Goal: Task Accomplishment & Management: Use online tool/utility

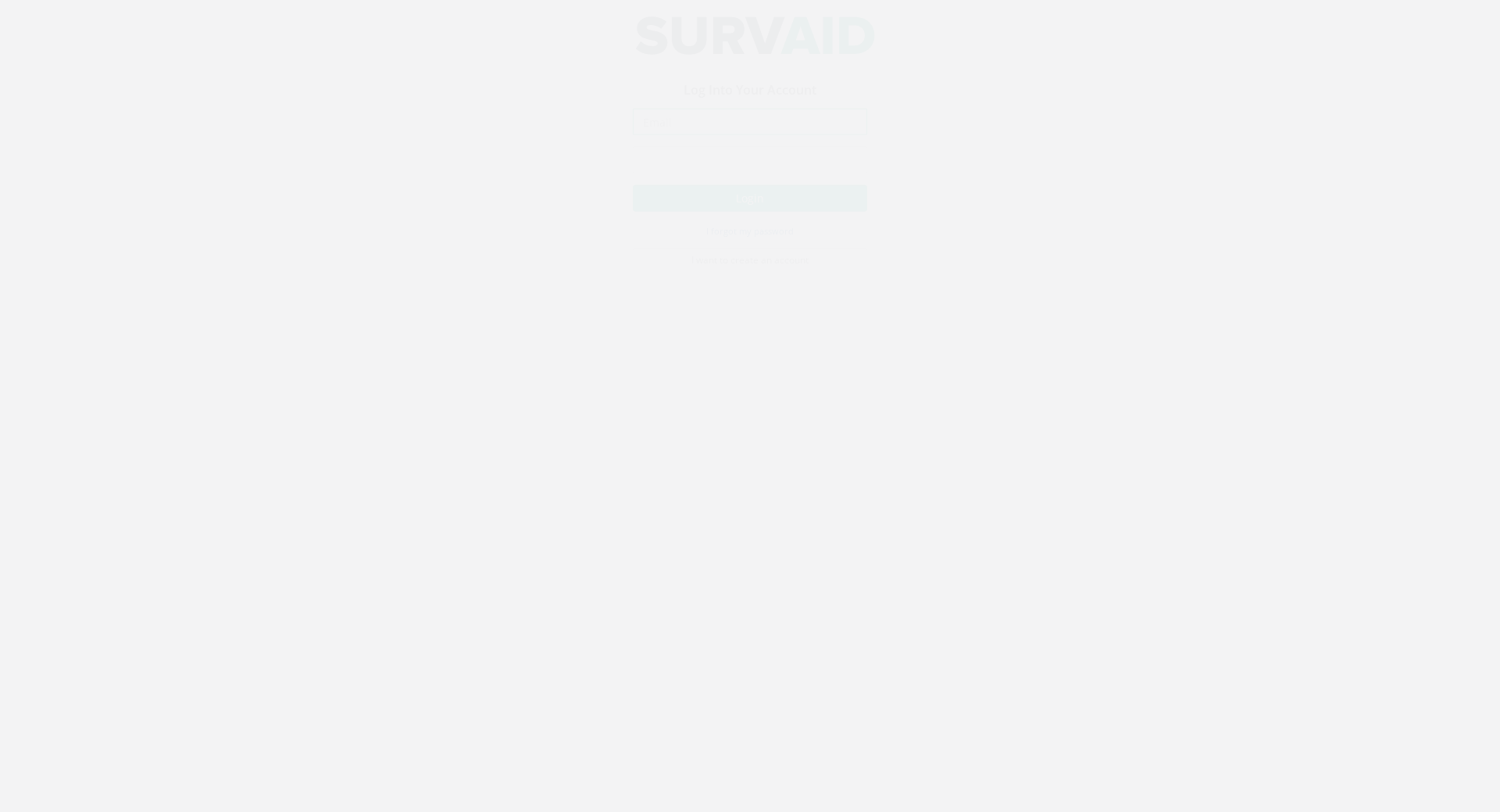
click at [661, 141] on input "email" at bounding box center [750, 136] width 234 height 27
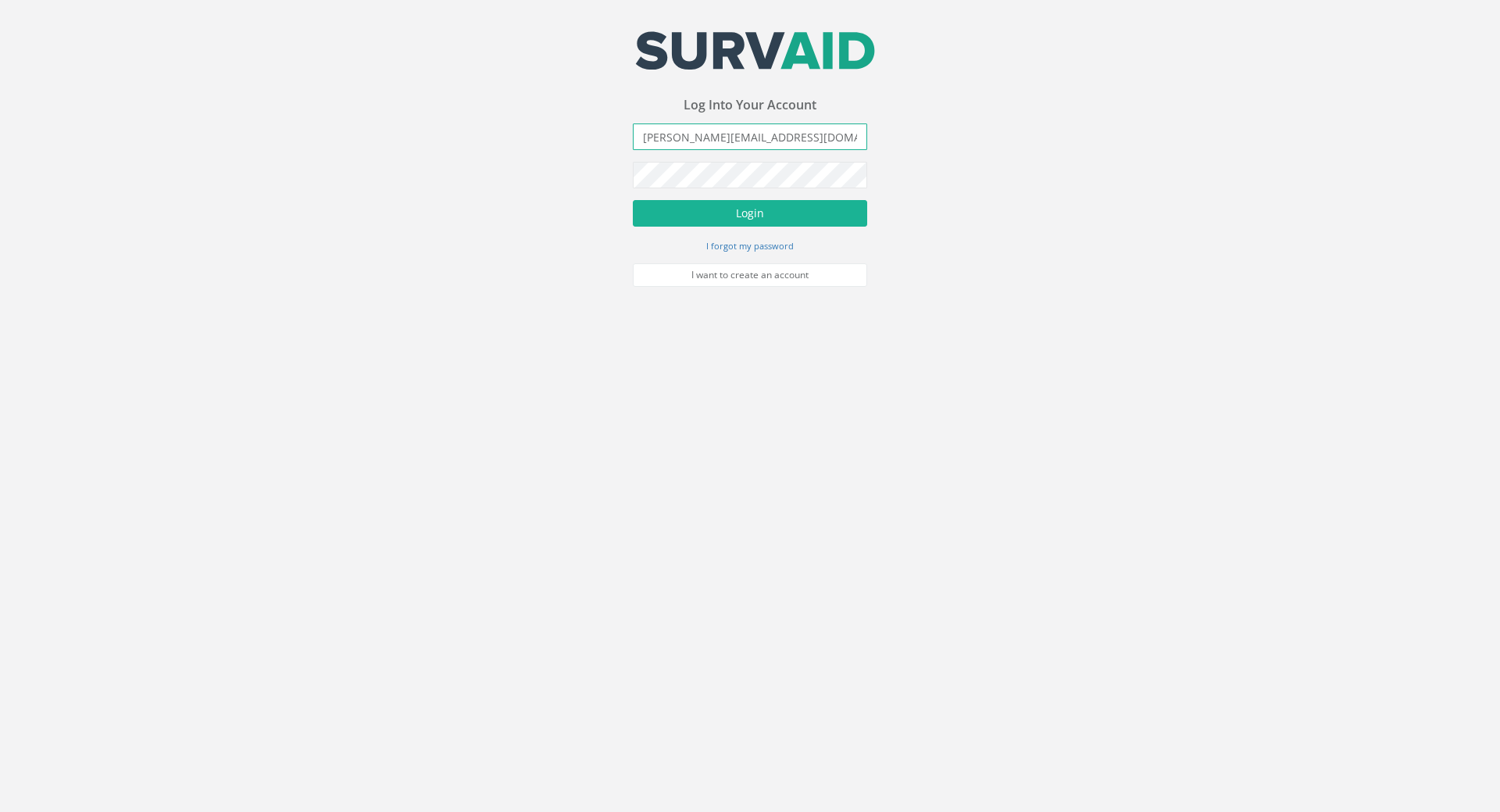
type input "[PERSON_NAME][EMAIL_ADDRESS][DOMAIN_NAME]"
click at [633, 200] on button "Login" at bounding box center [750, 213] width 234 height 27
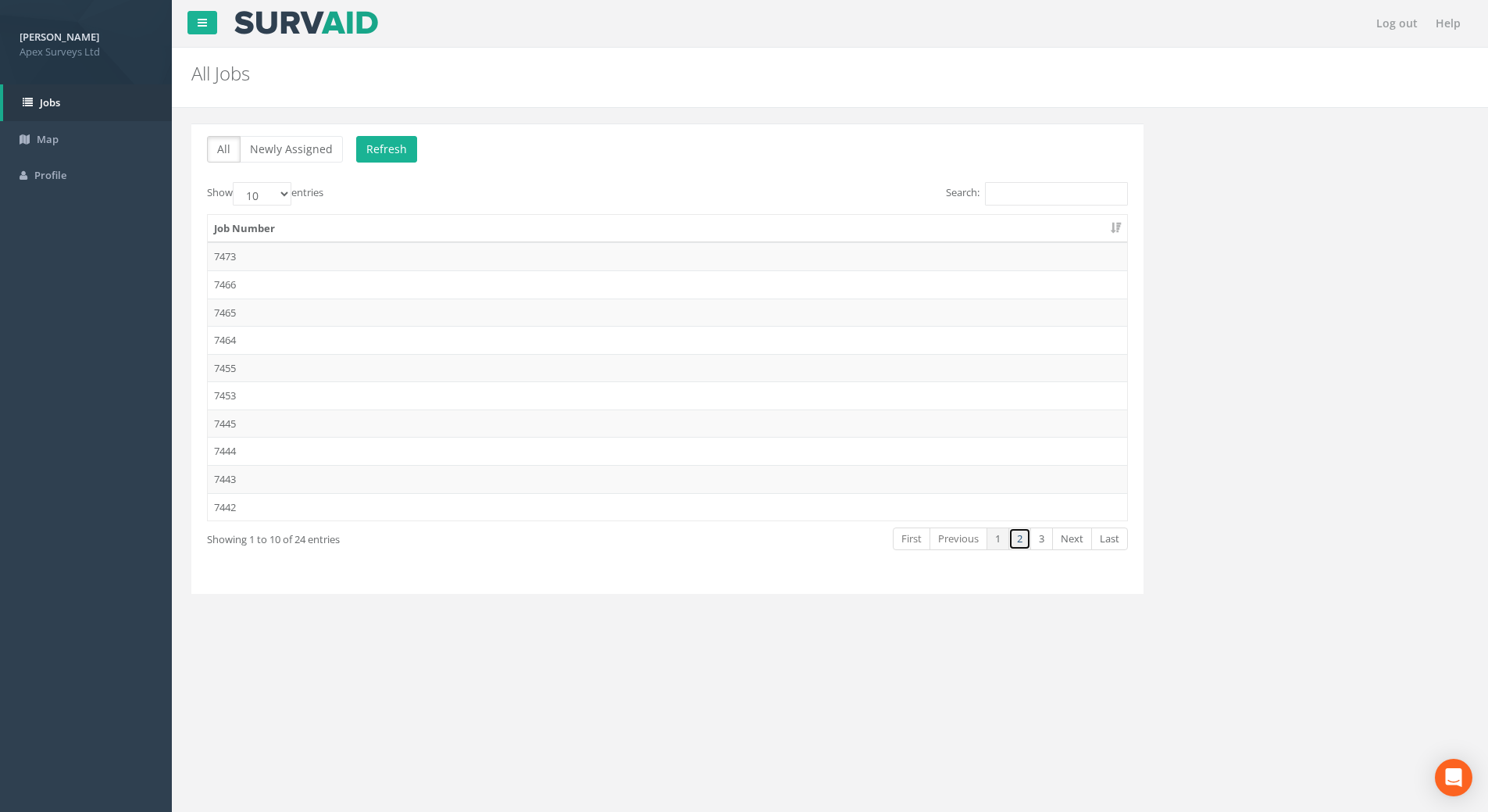
click at [1020, 538] on link "2" at bounding box center [1020, 538] width 23 height 23
click at [231, 397] on td "7432" at bounding box center [667, 395] width 919 height 28
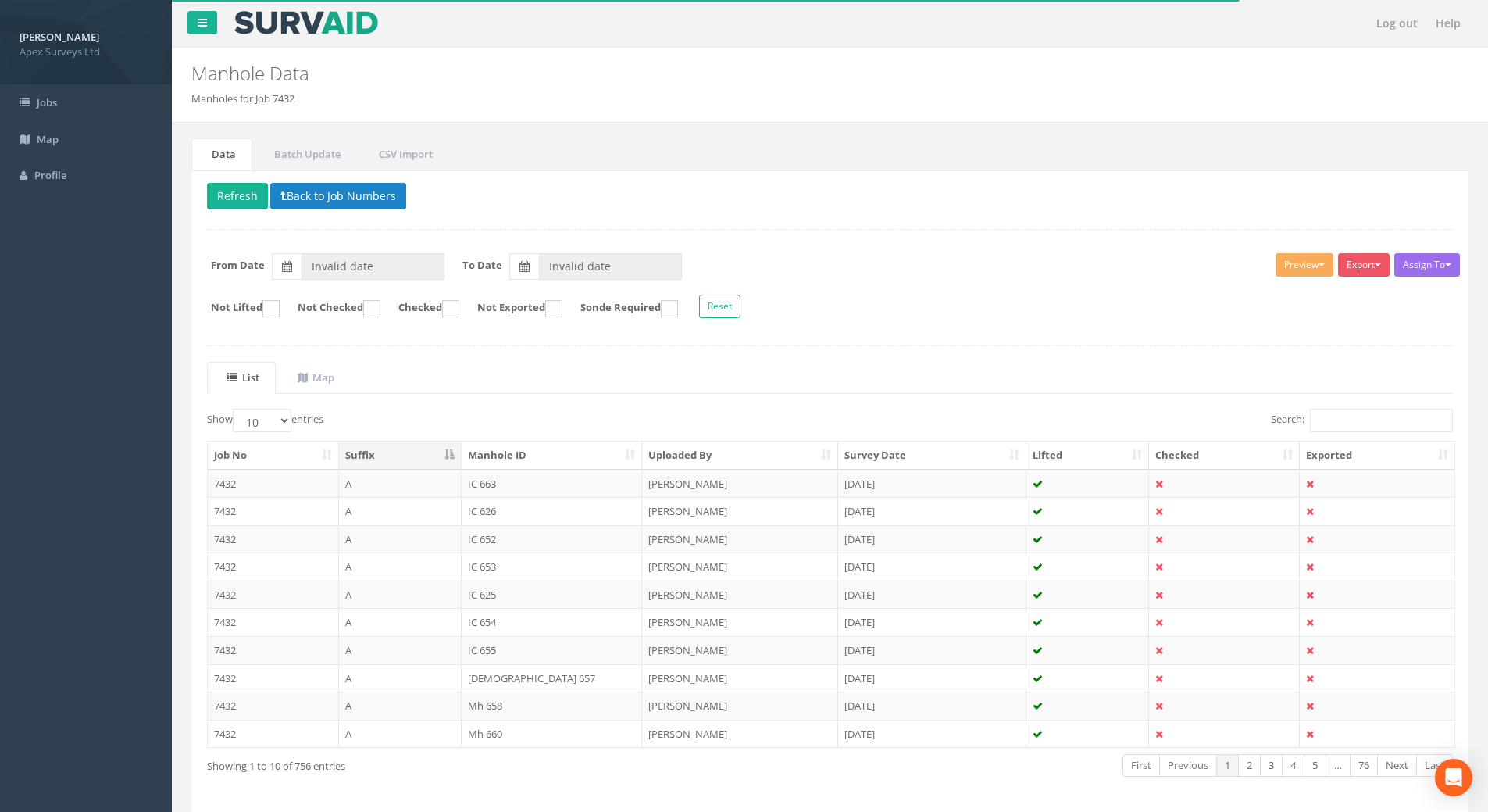
type input "[DATE]"
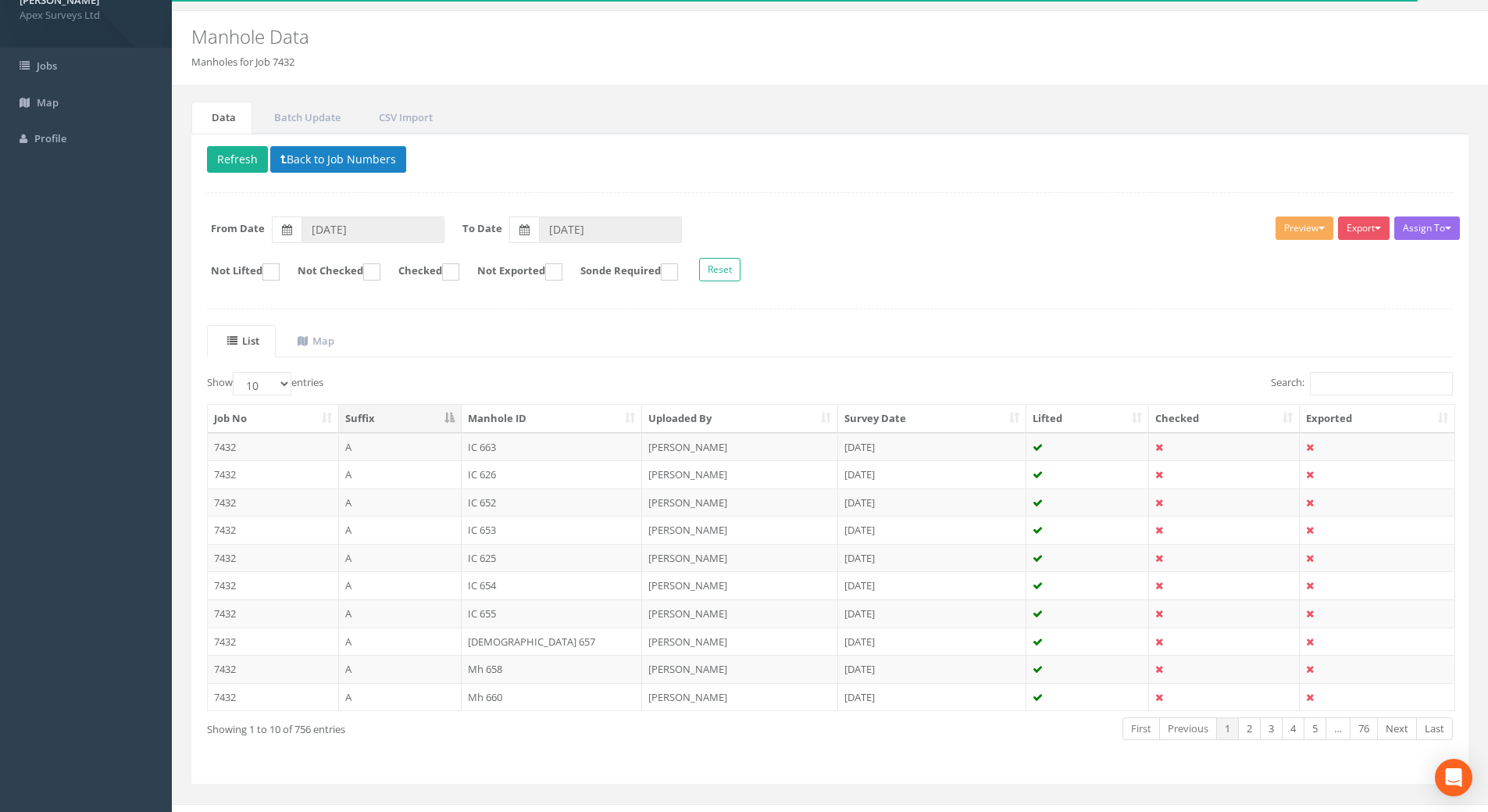
scroll to position [60, 0]
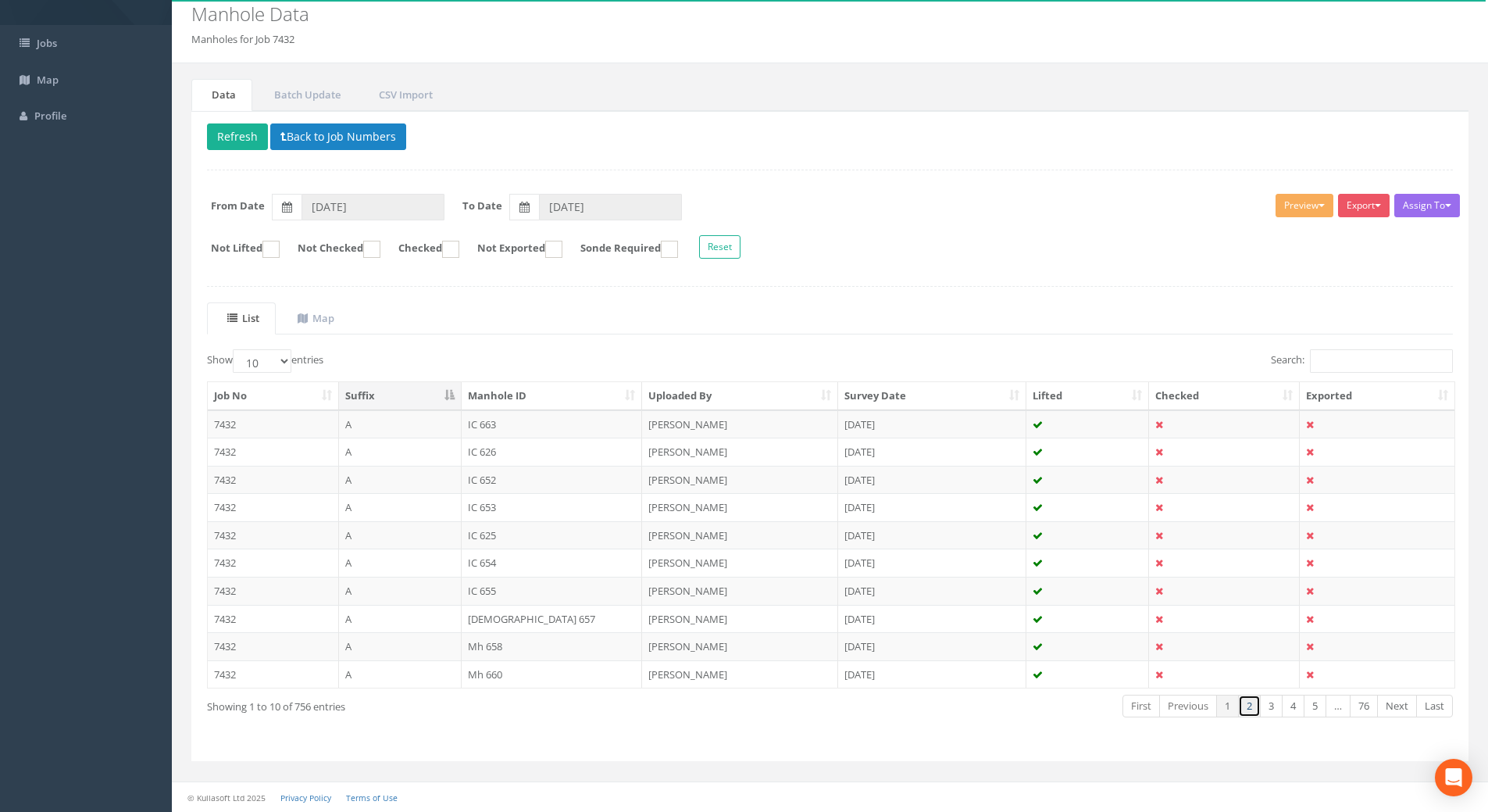
click at [1251, 704] on link "2" at bounding box center [1249, 705] width 23 height 23
click at [1268, 705] on link "3" at bounding box center [1271, 705] width 23 height 23
click at [1292, 708] on link "4" at bounding box center [1293, 705] width 23 height 23
click at [287, 355] on select "10 25 50 100" at bounding box center [262, 361] width 59 height 24
select select "100"
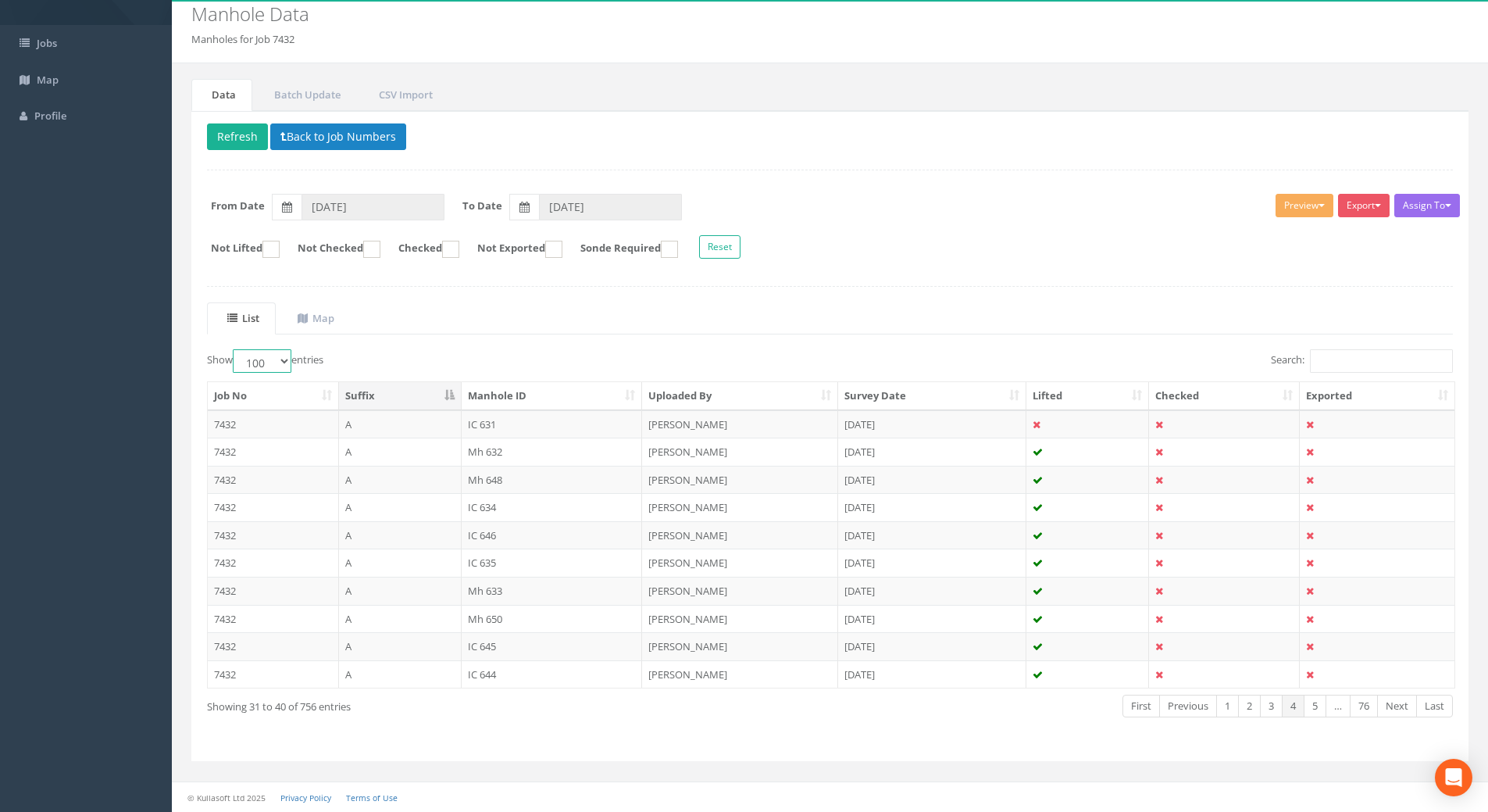
click at [235, 349] on select "10 25 50 100" at bounding box center [262, 361] width 59 height 24
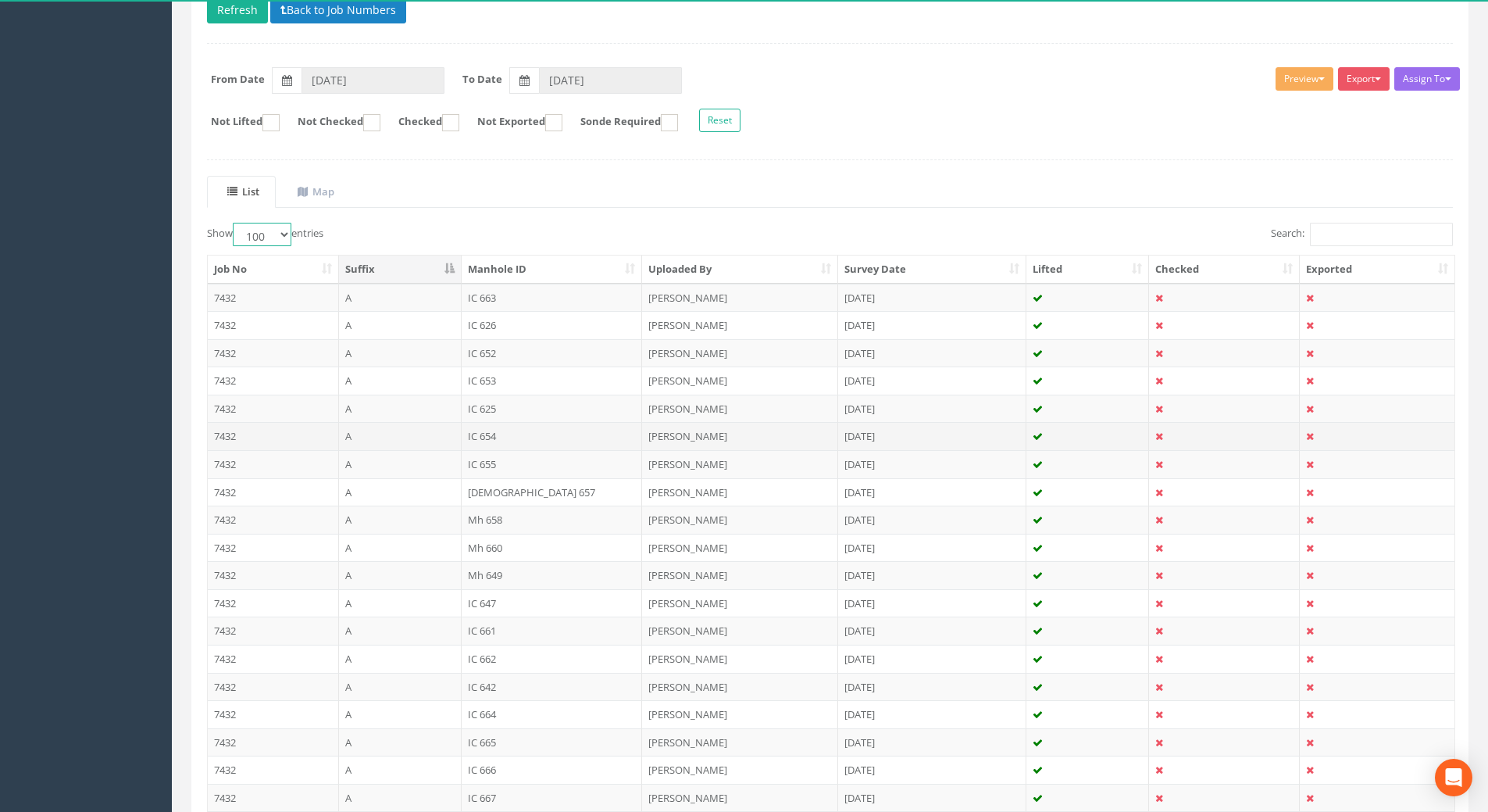
scroll to position [78, 0]
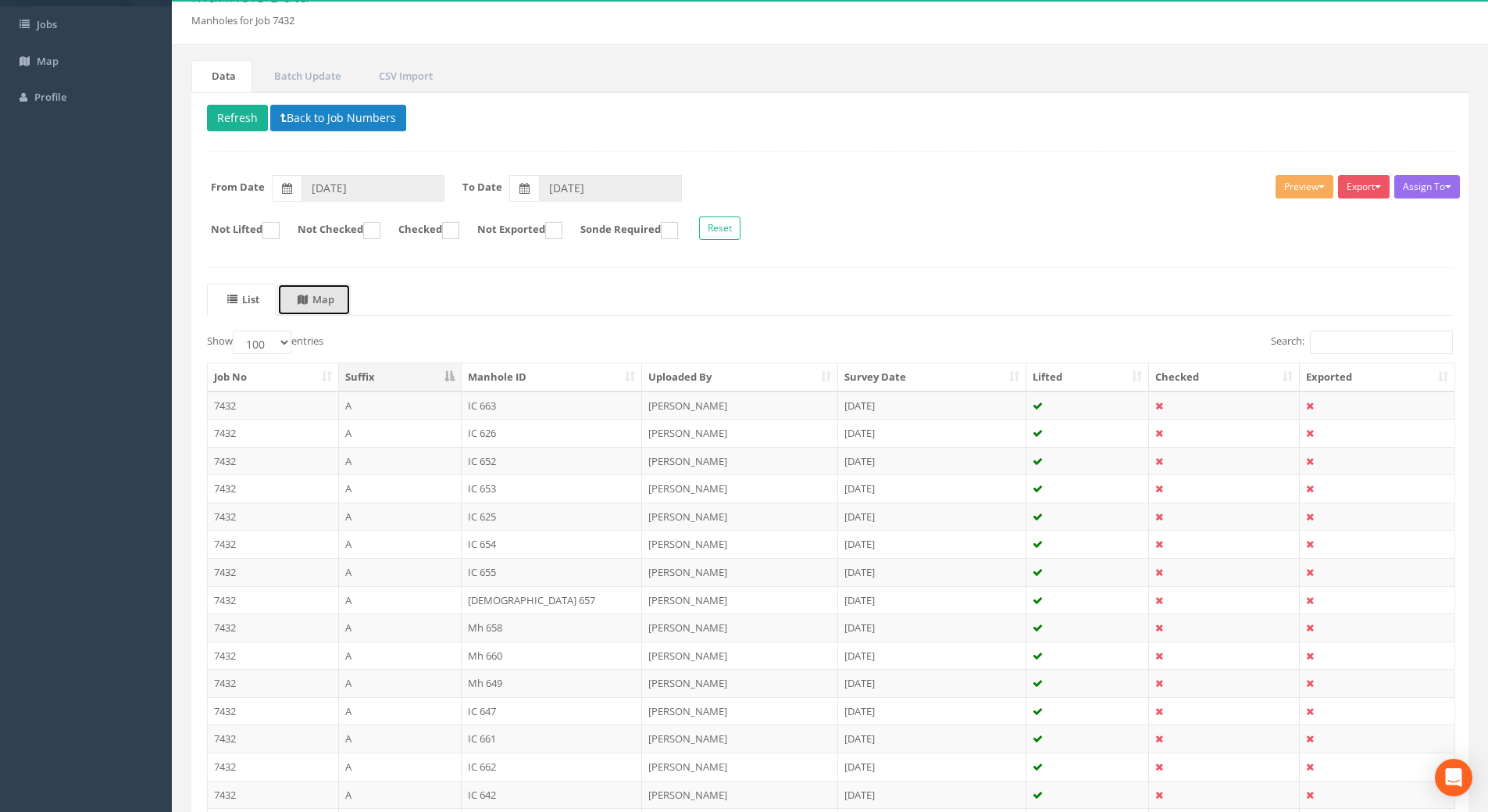
click at [333, 300] on uib-tab-heading "Map" at bounding box center [316, 299] width 37 height 14
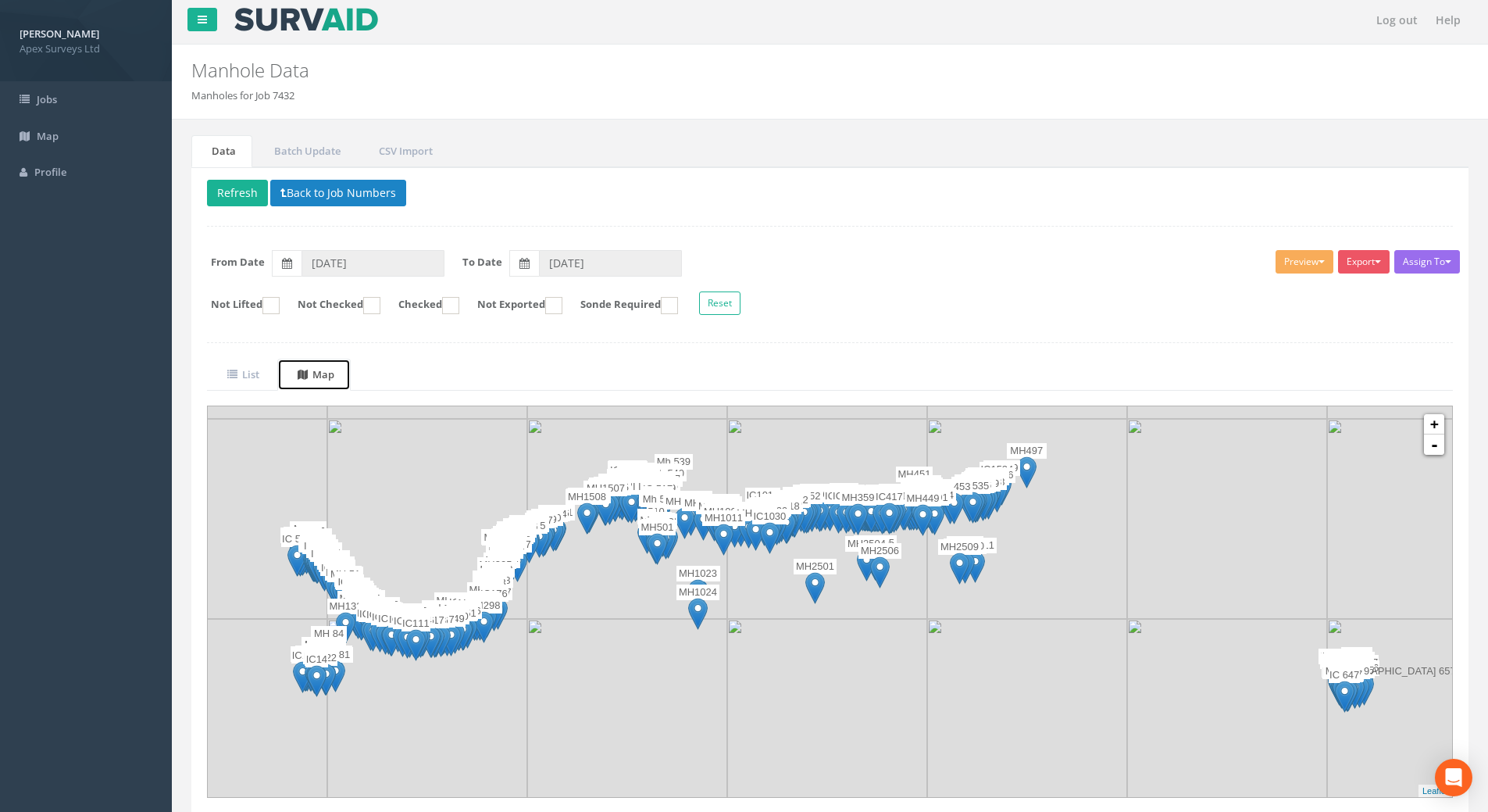
scroll to position [55, 0]
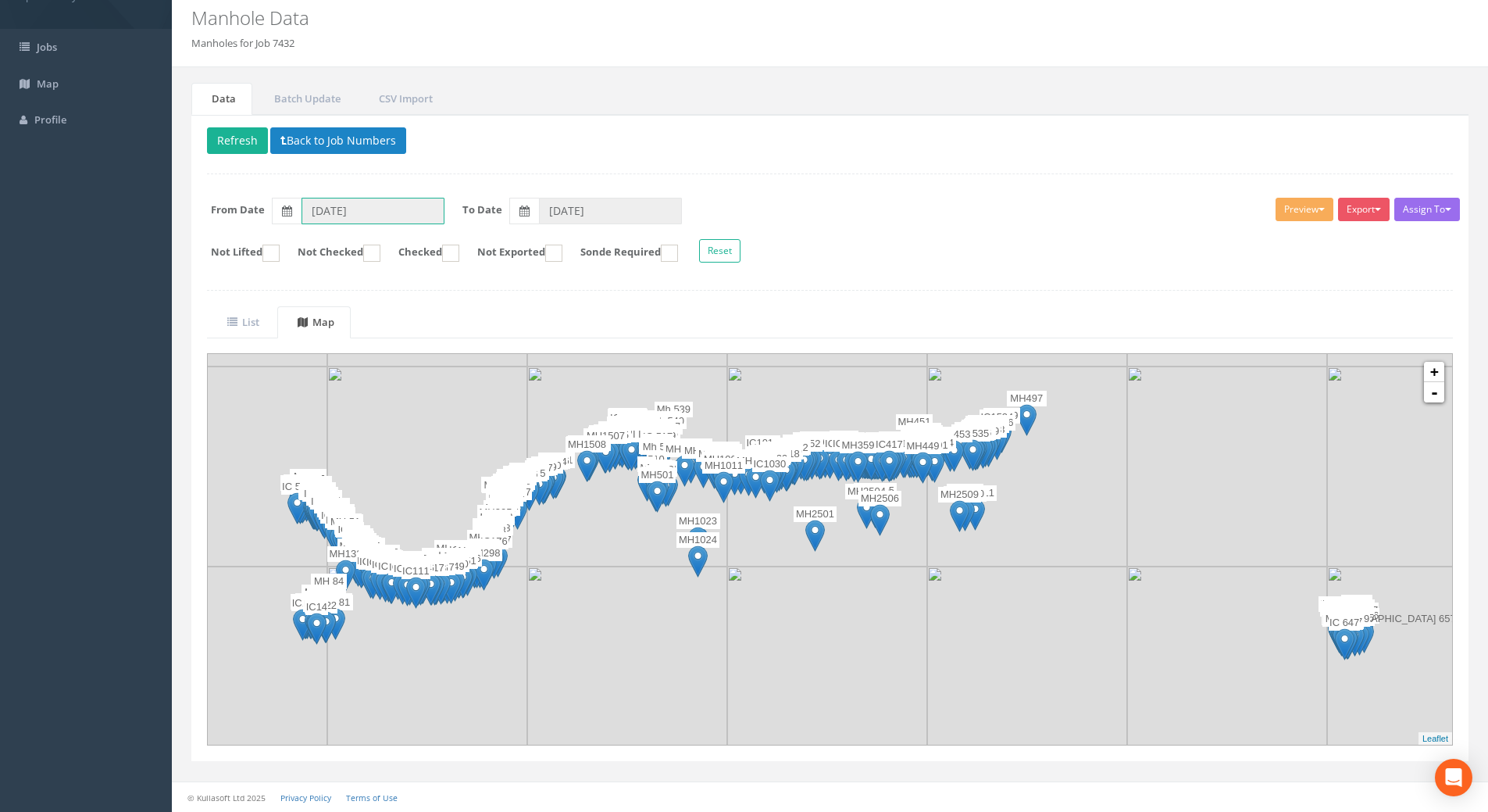
click at [348, 217] on input "[DATE]" at bounding box center [373, 210] width 143 height 27
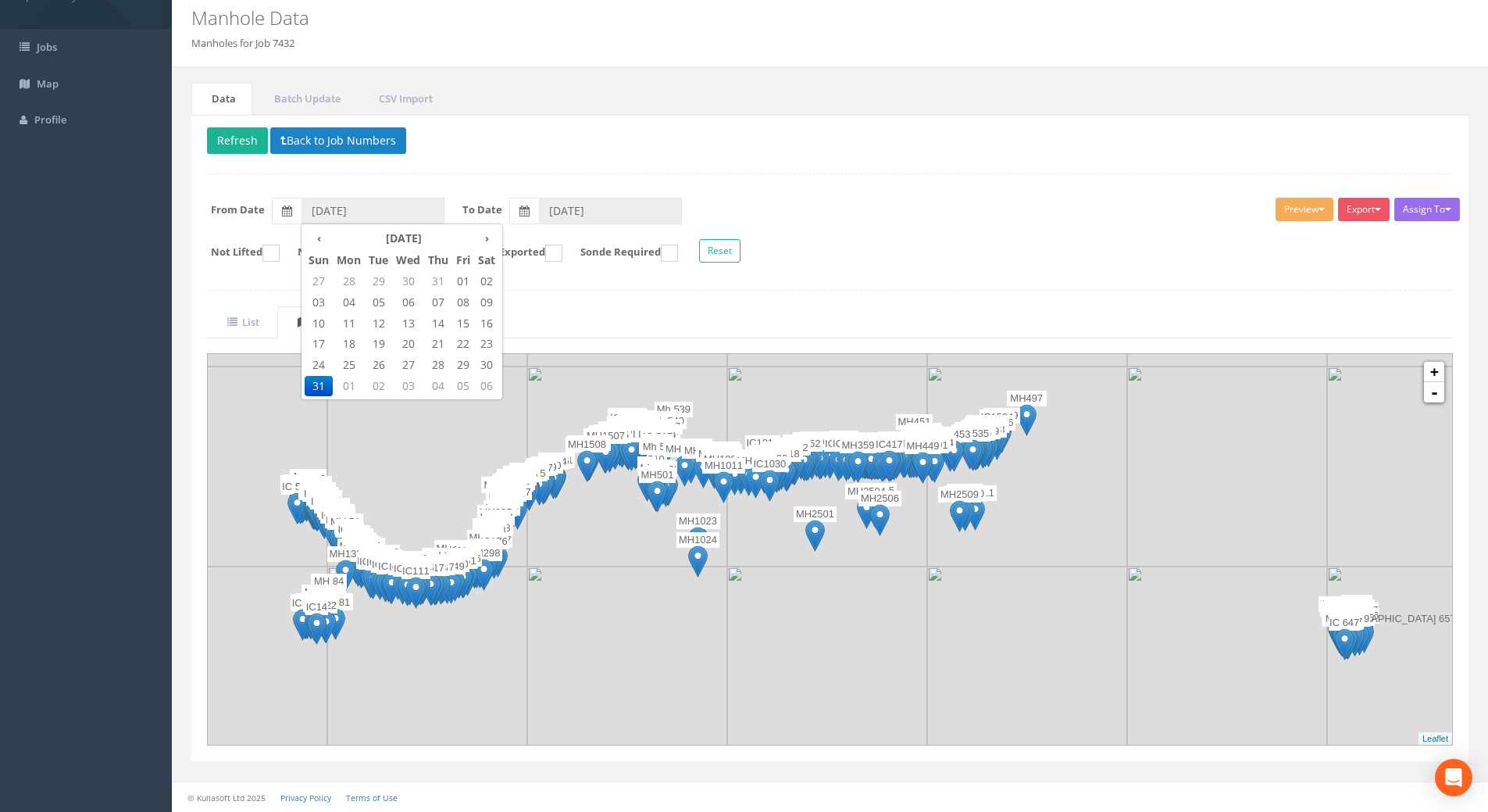
click at [892, 249] on form "Not Lifted Not Checked Checked Not Exported Sonde Required Reset" at bounding box center [830, 253] width 1269 height 28
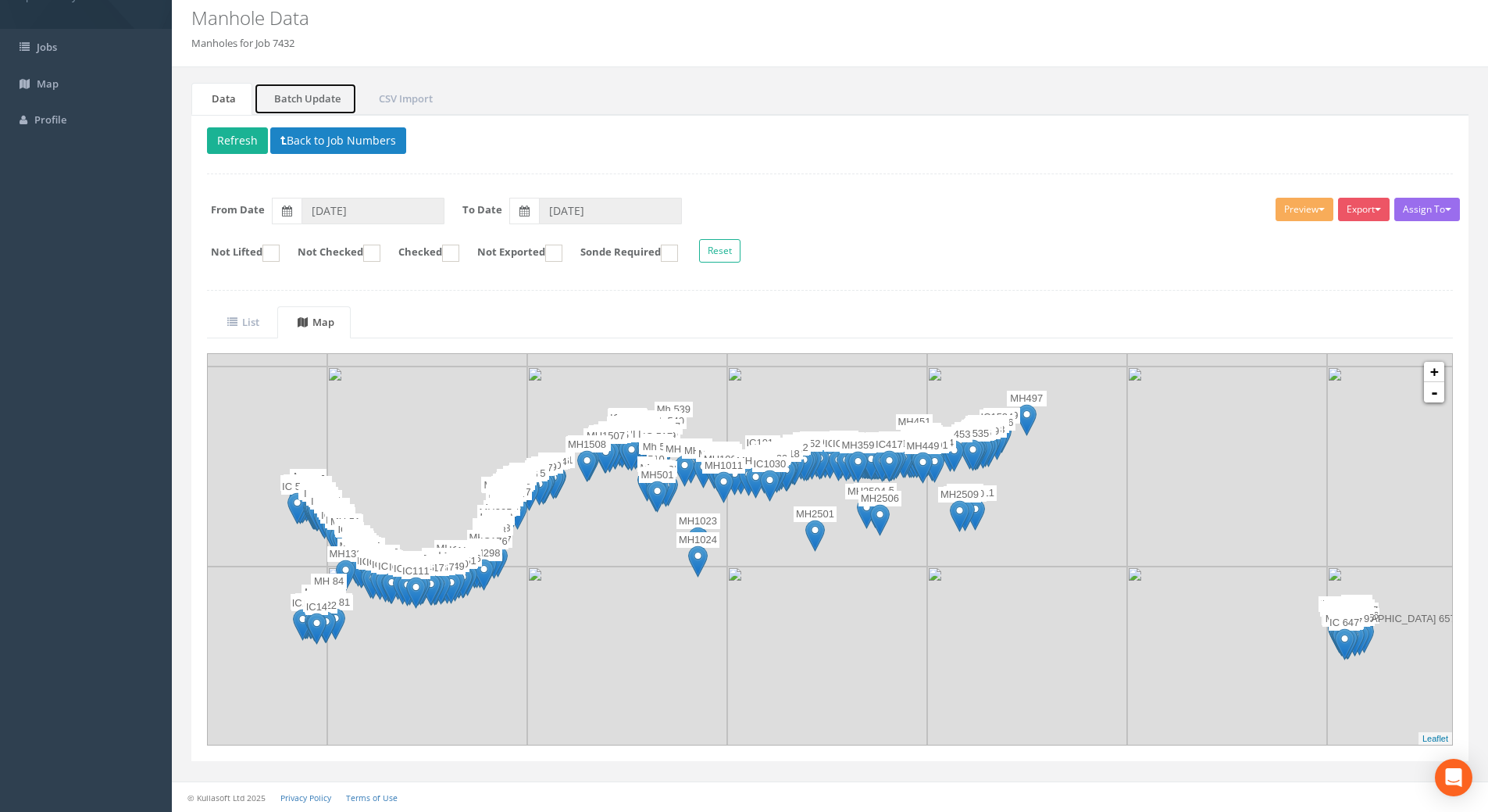
click at [275, 96] on link "Batch Update" at bounding box center [305, 98] width 103 height 32
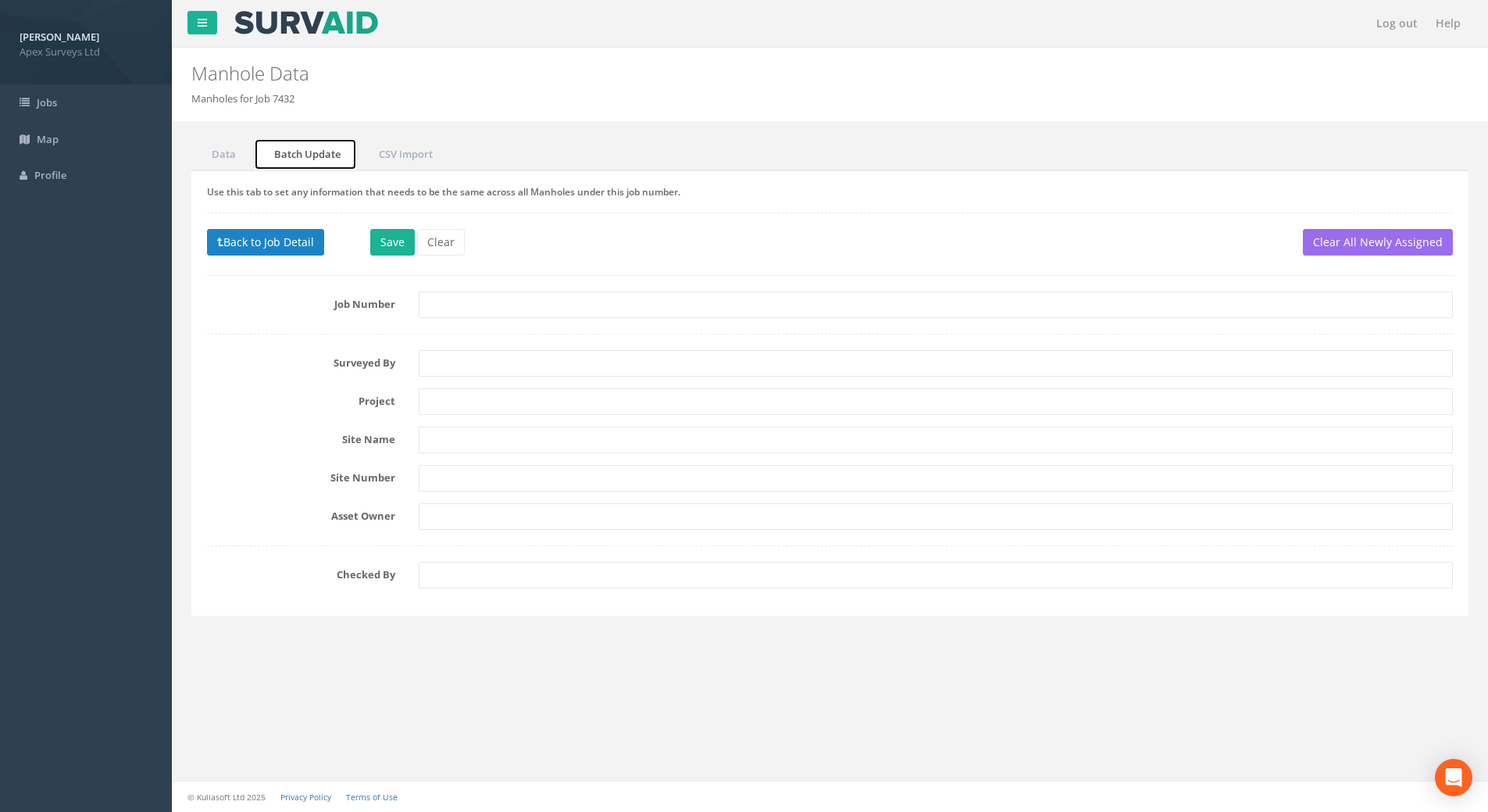
scroll to position [0, 0]
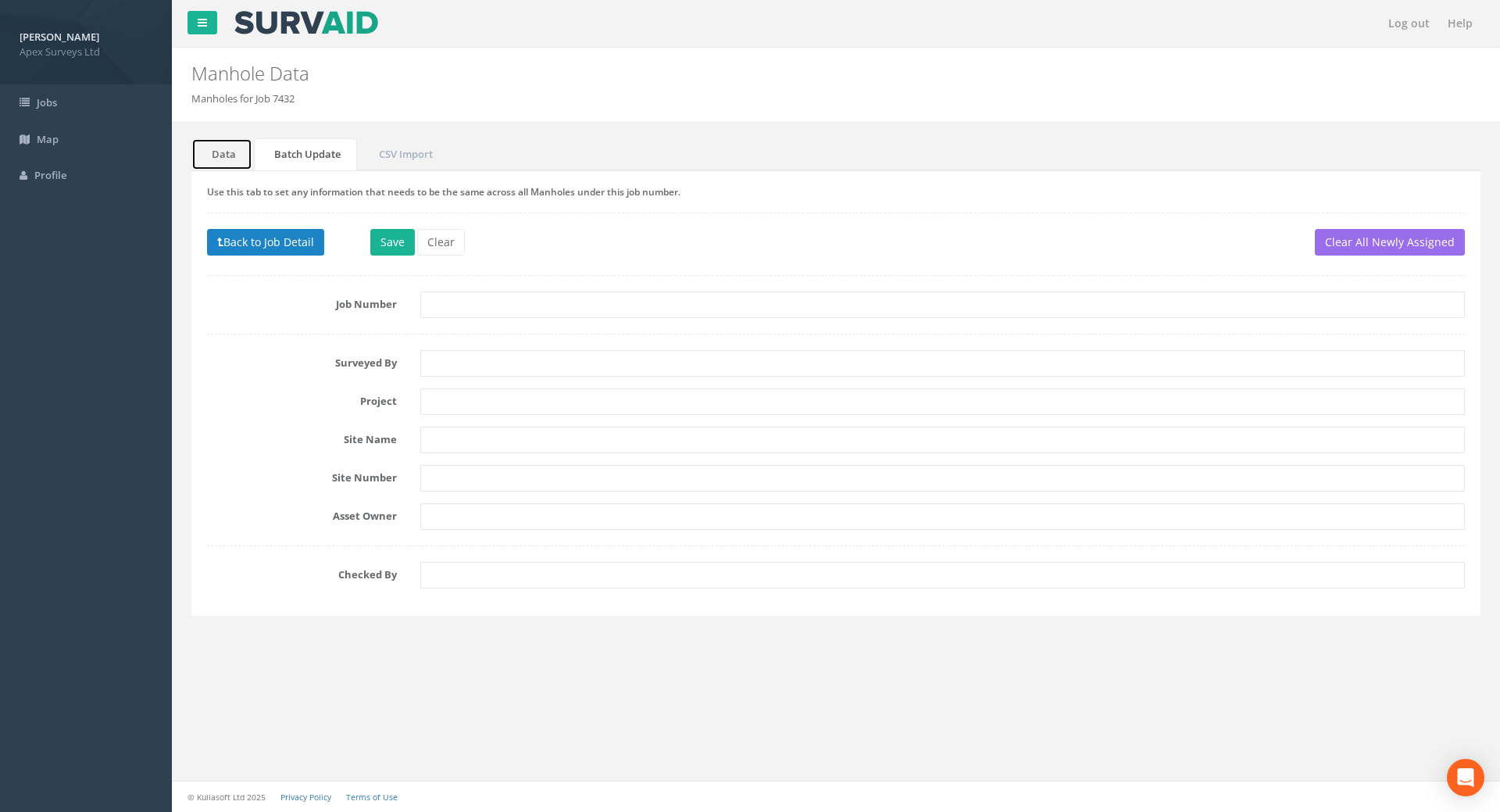
click at [226, 155] on link "Data" at bounding box center [221, 154] width 61 height 32
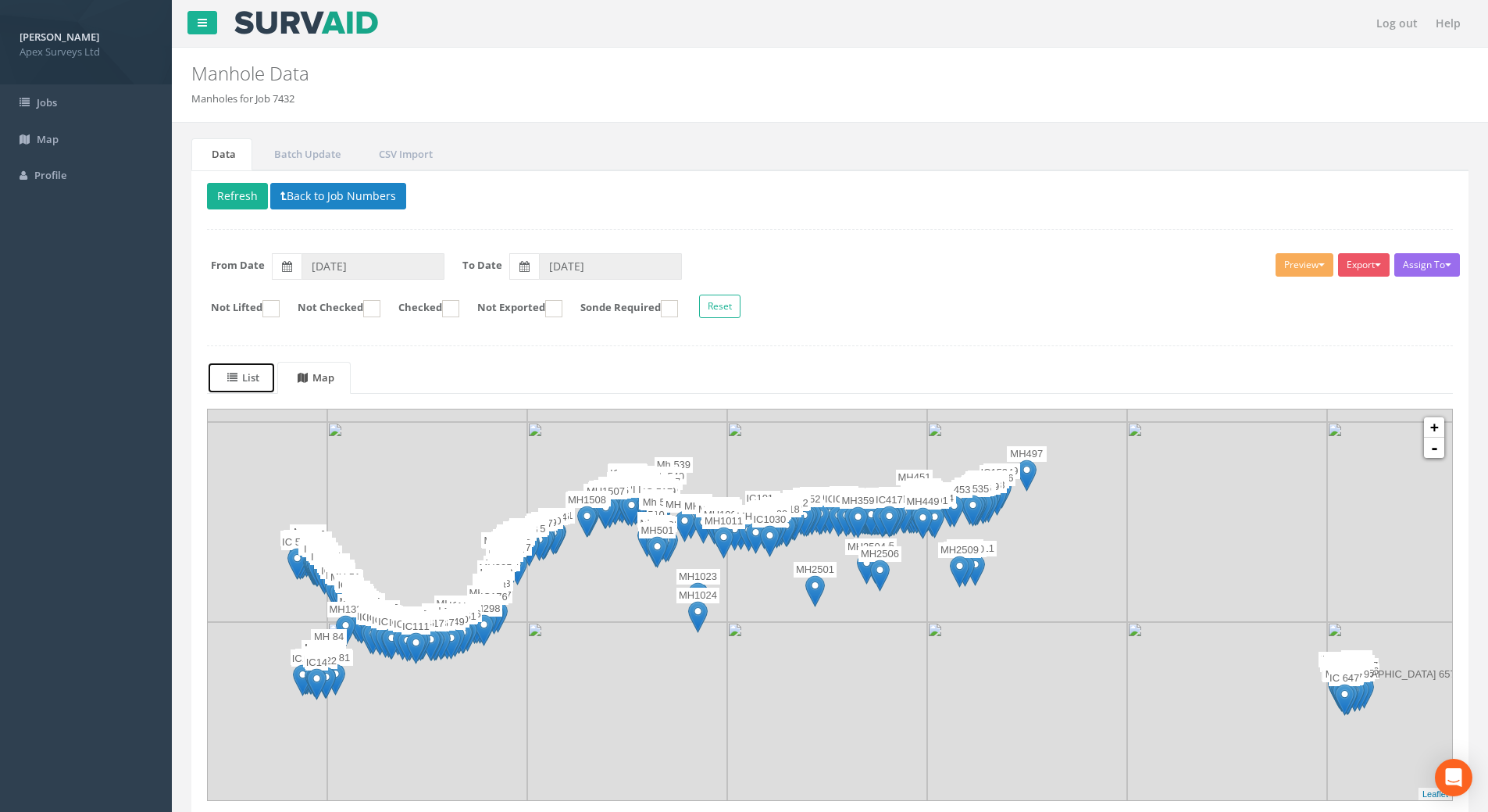
click at [254, 379] on uib-tab-heading "List" at bounding box center [243, 377] width 32 height 14
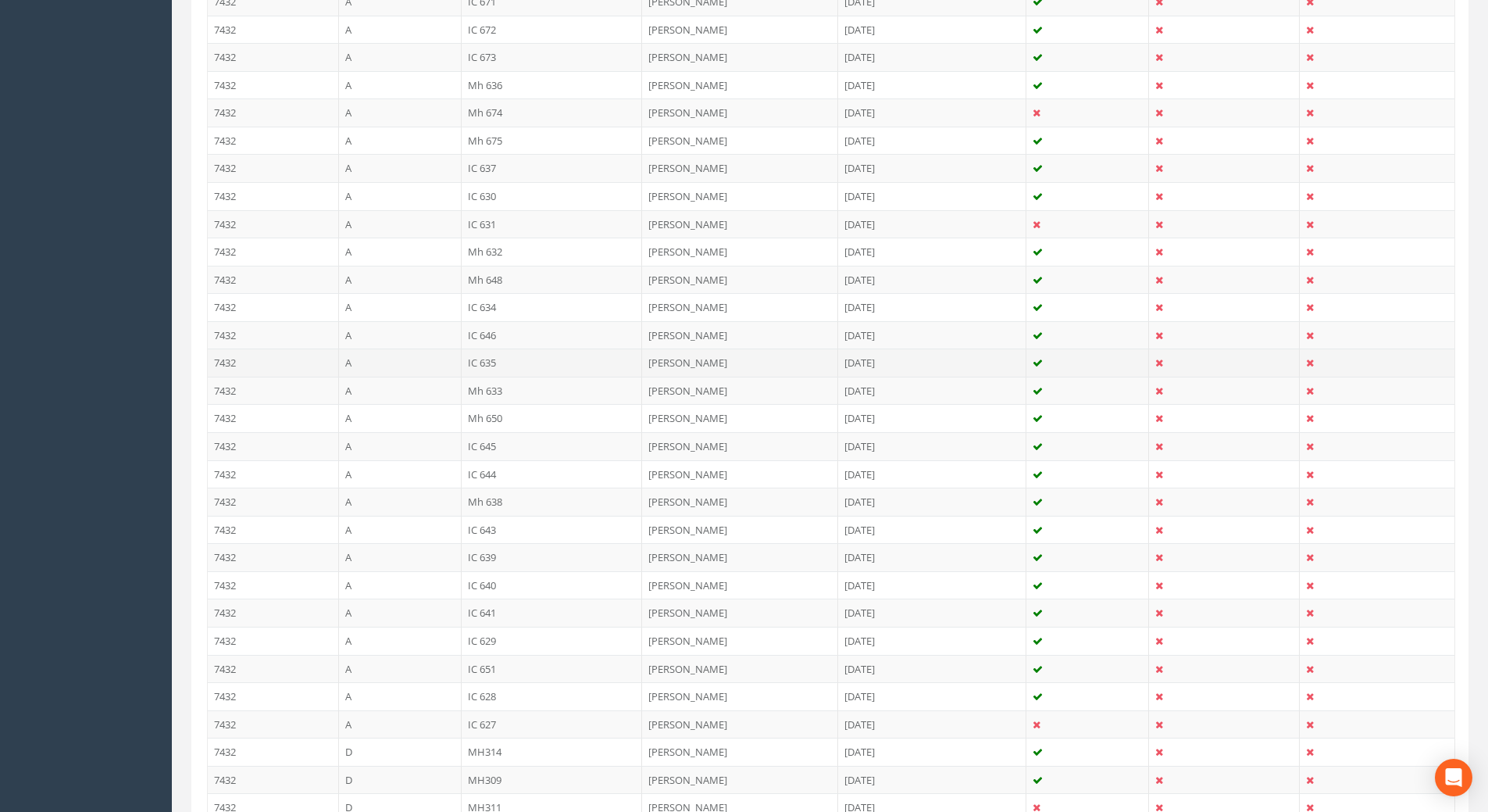
scroll to position [1094, 0]
